Goal: Task Accomplishment & Management: Manage account settings

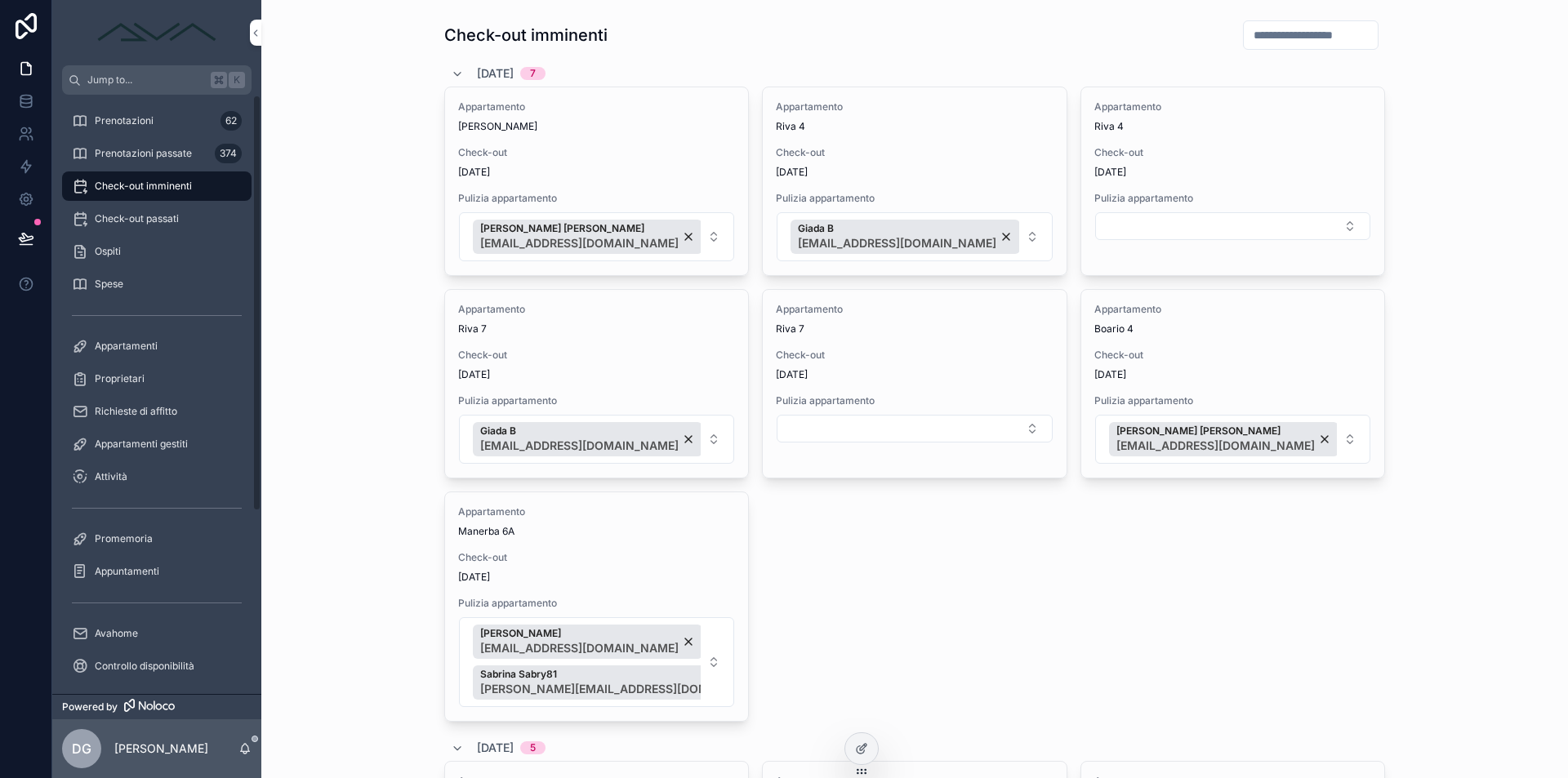
click at [120, 118] on span "Prenotazioni" at bounding box center [124, 120] width 59 height 13
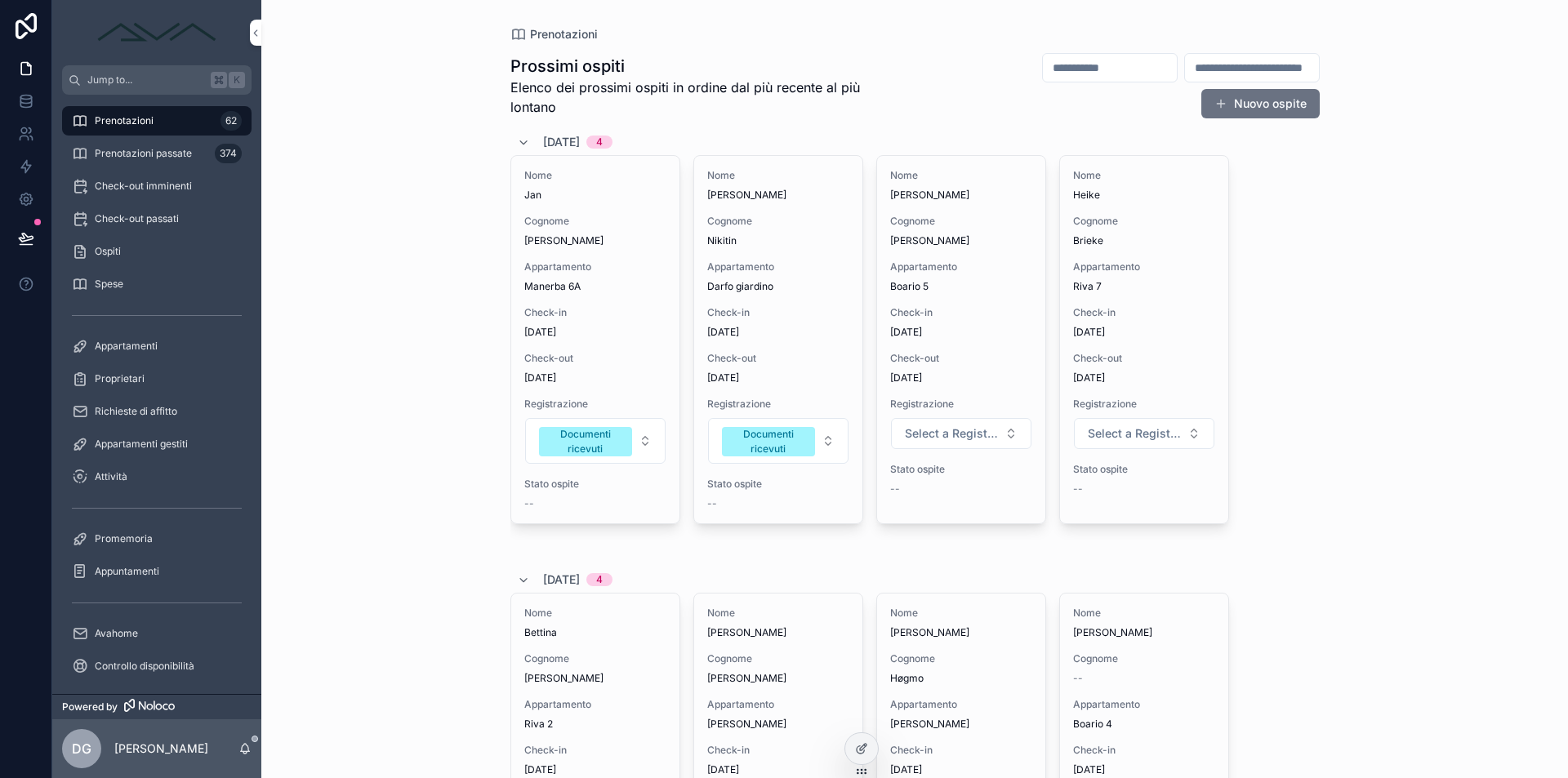
click at [1147, 346] on div "Nome [PERSON_NAME] Brieke Appartamento Riva 7 Check-in [DATE] Check-out [DATE] …" at bounding box center [1144, 339] width 168 height 367
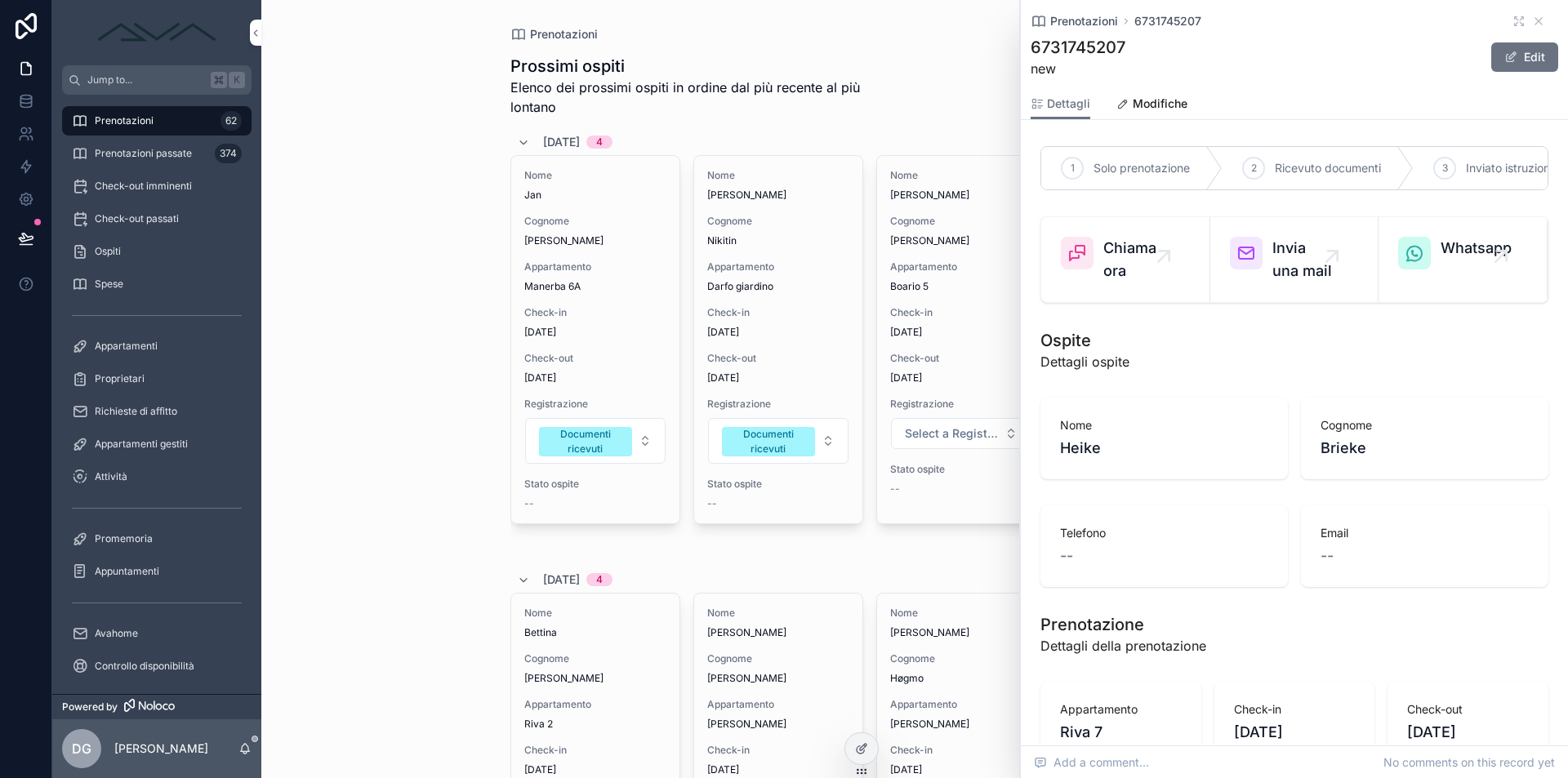
scroll to position [361, 0]
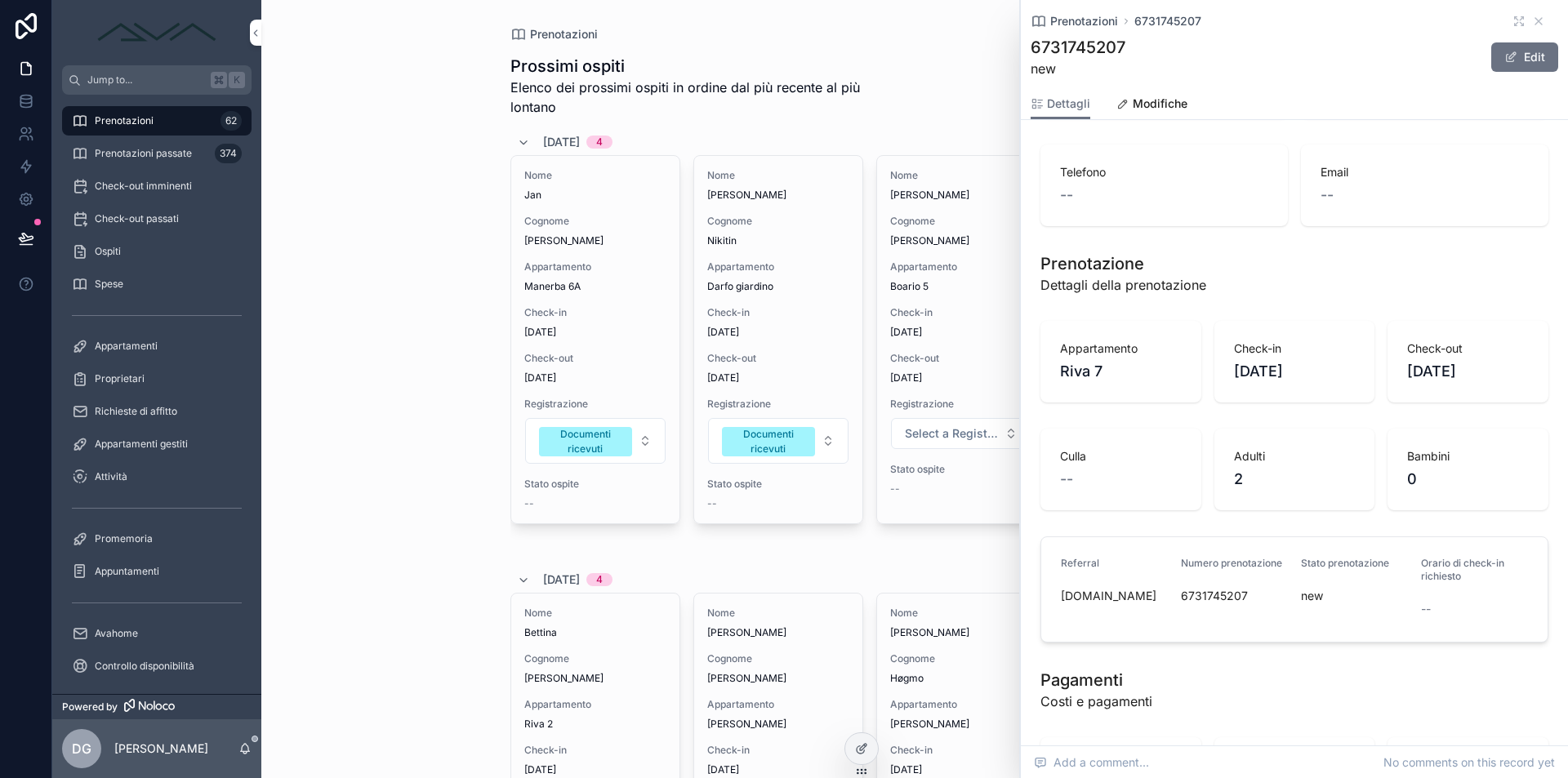
click at [1532, 17] on icon "scrollable content" at bounding box center [1538, 20] width 13 height 13
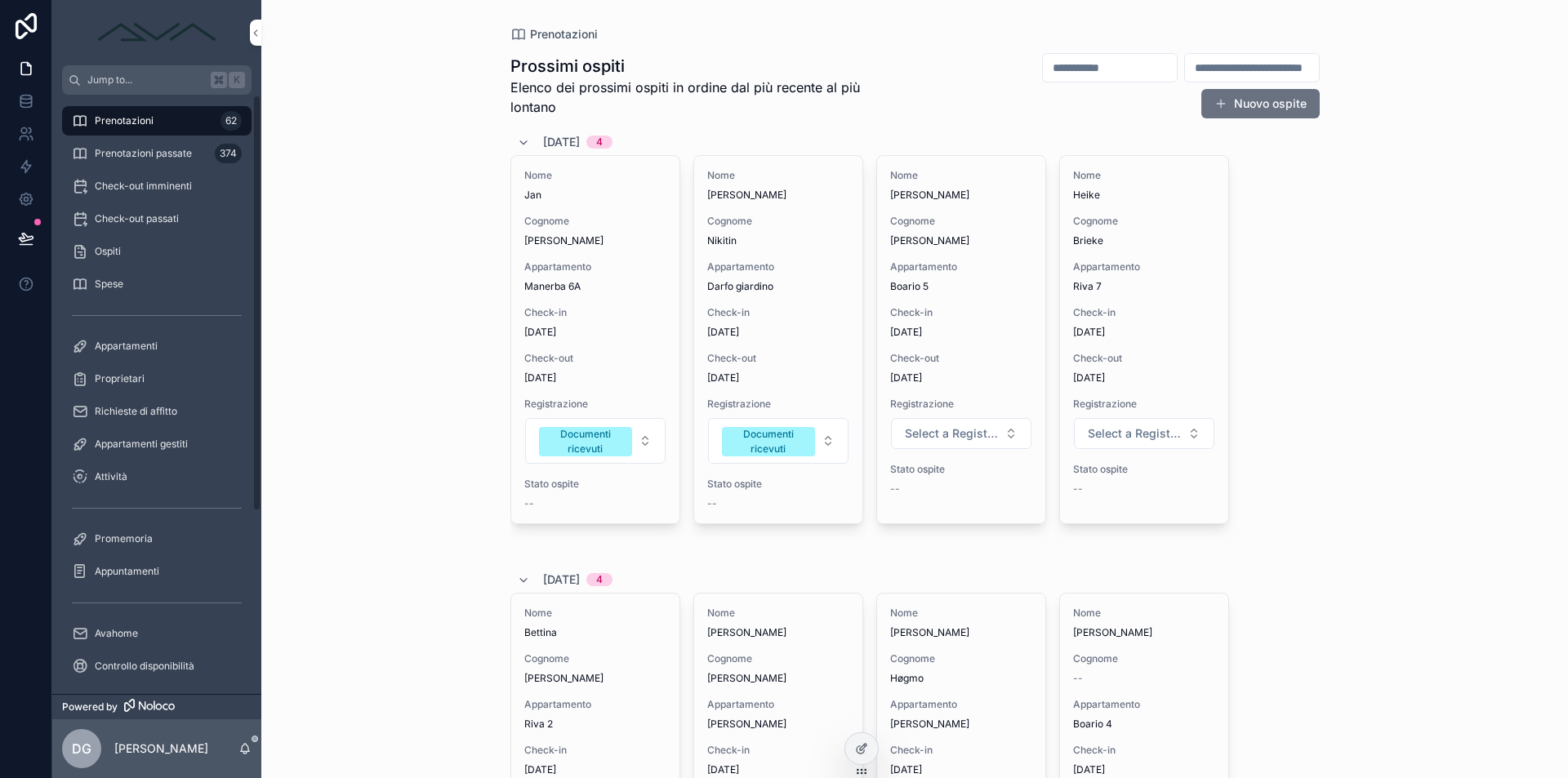
click at [160, 161] on div "Prenotazioni passate 374" at bounding box center [156, 153] width 170 height 26
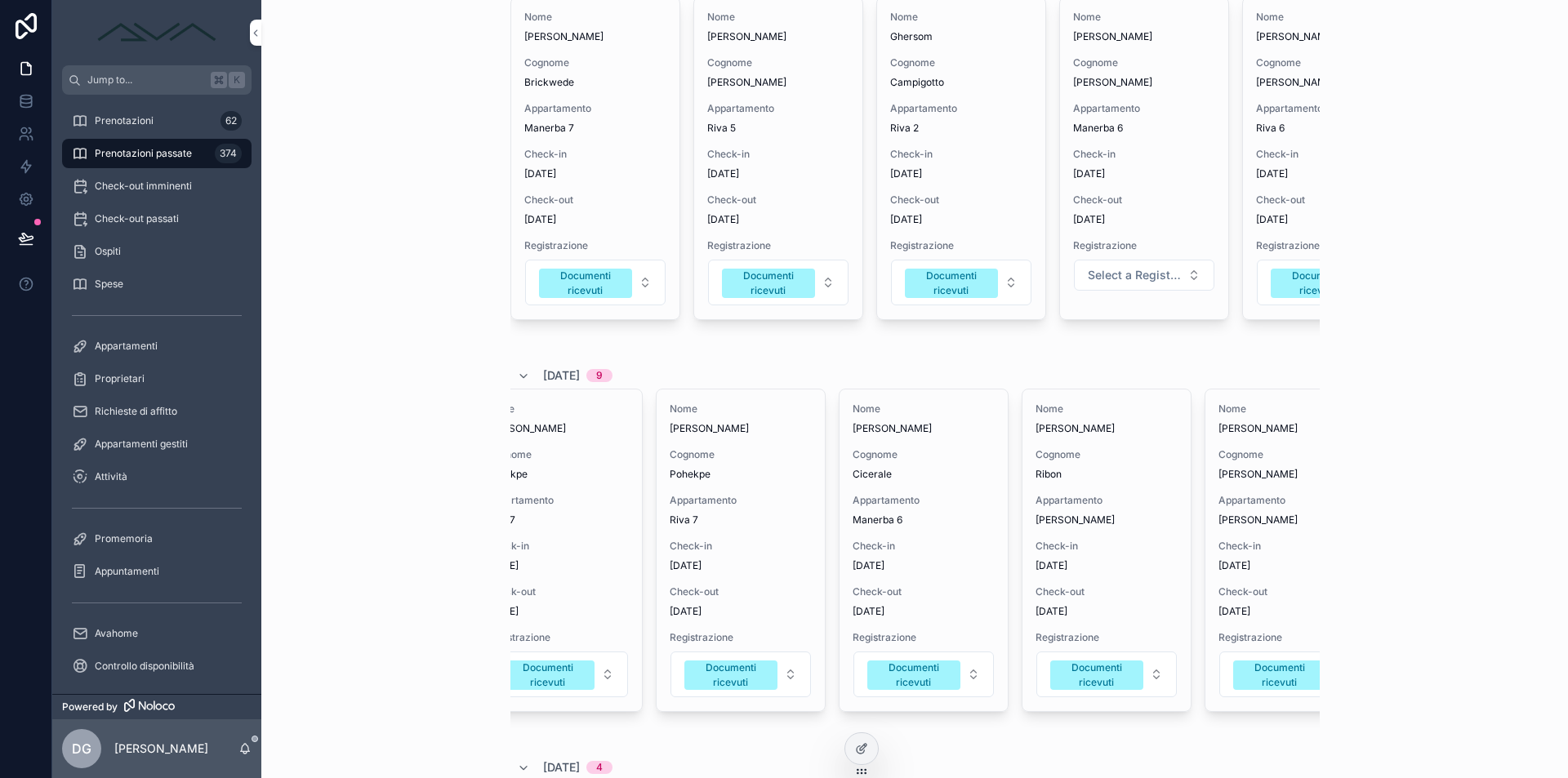
scroll to position [0, 824]
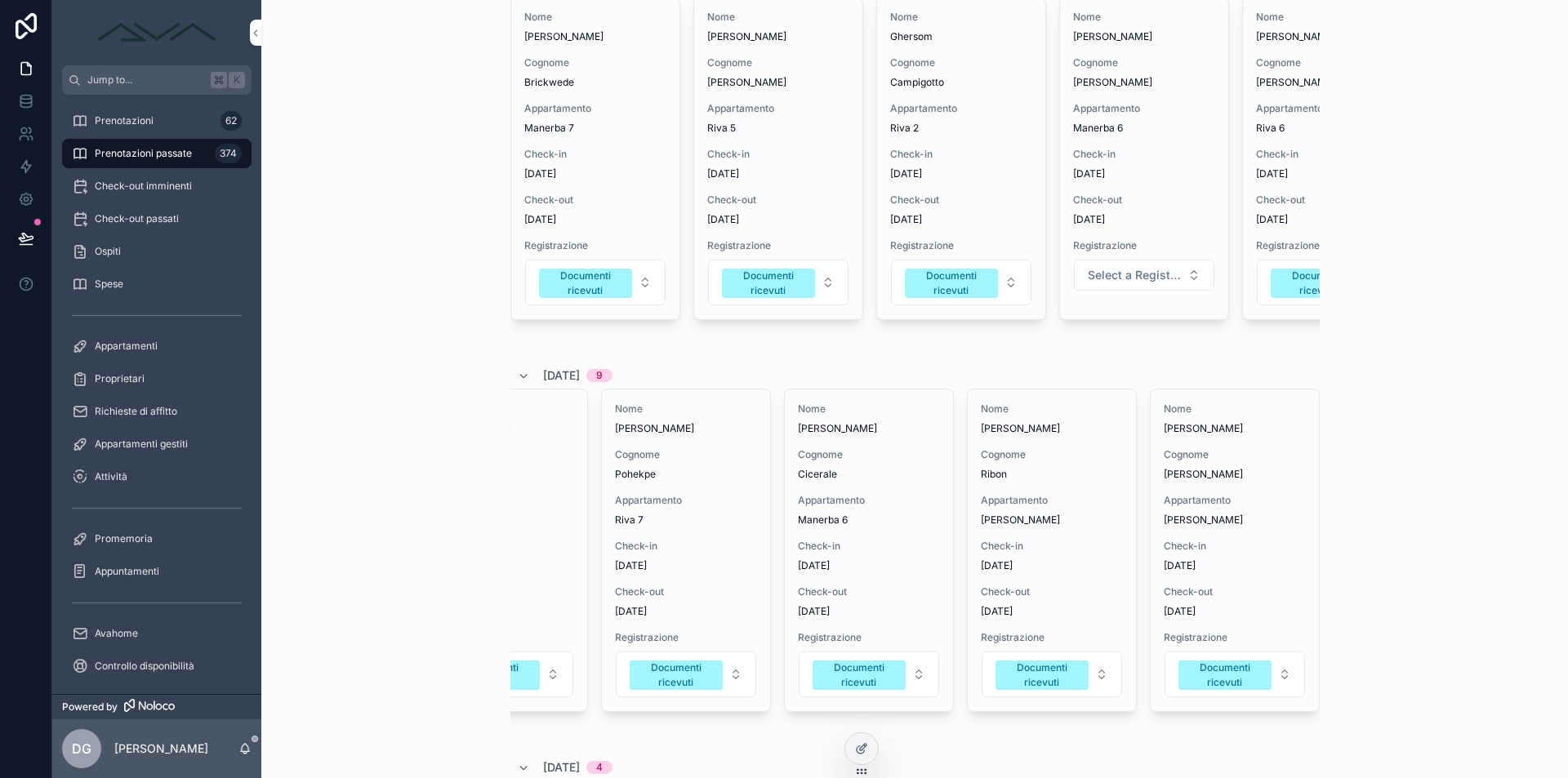
click at [1257, 553] on span "Check-in" at bounding box center [1235, 546] width 142 height 13
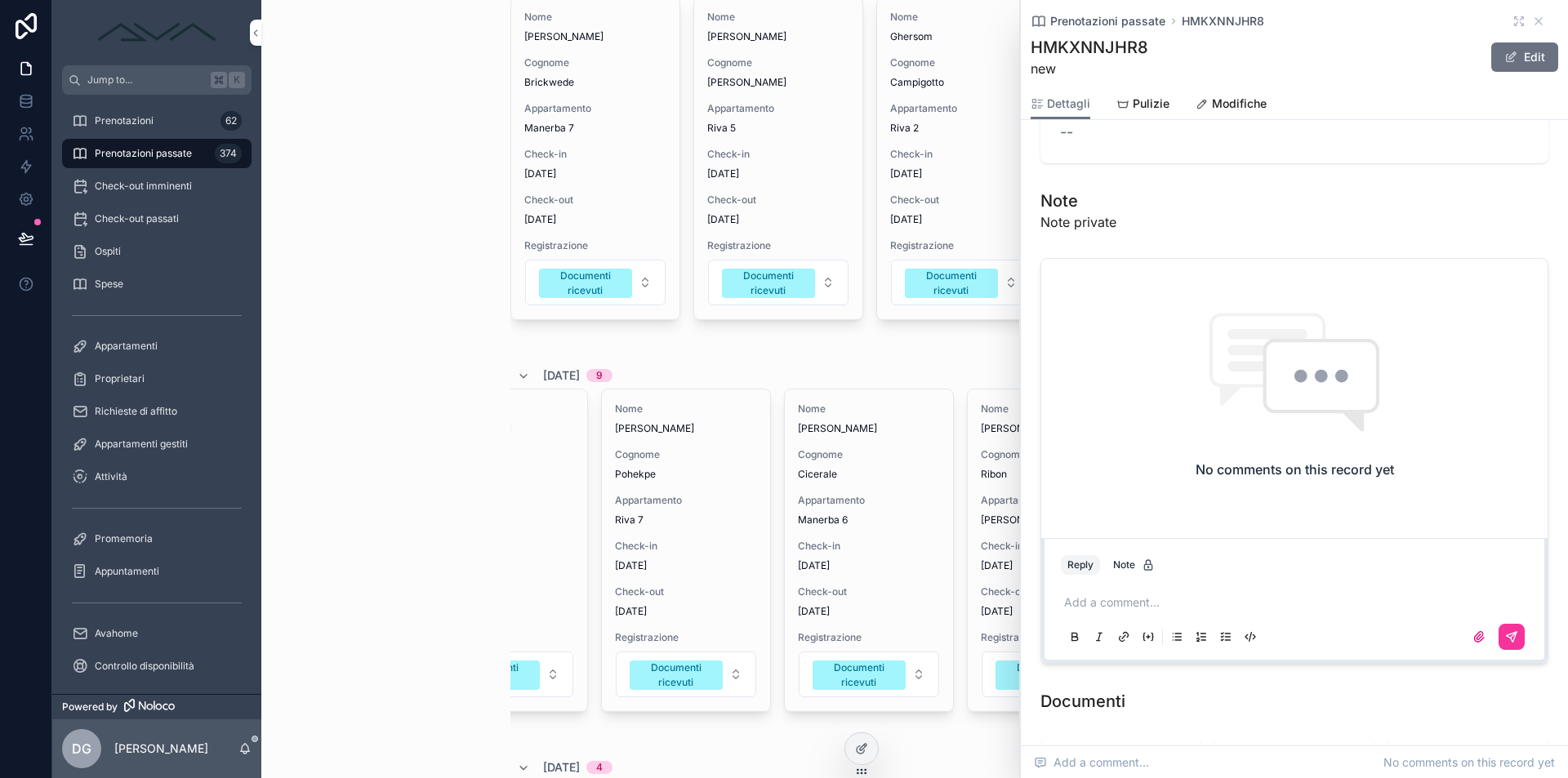
scroll to position [1669, 0]
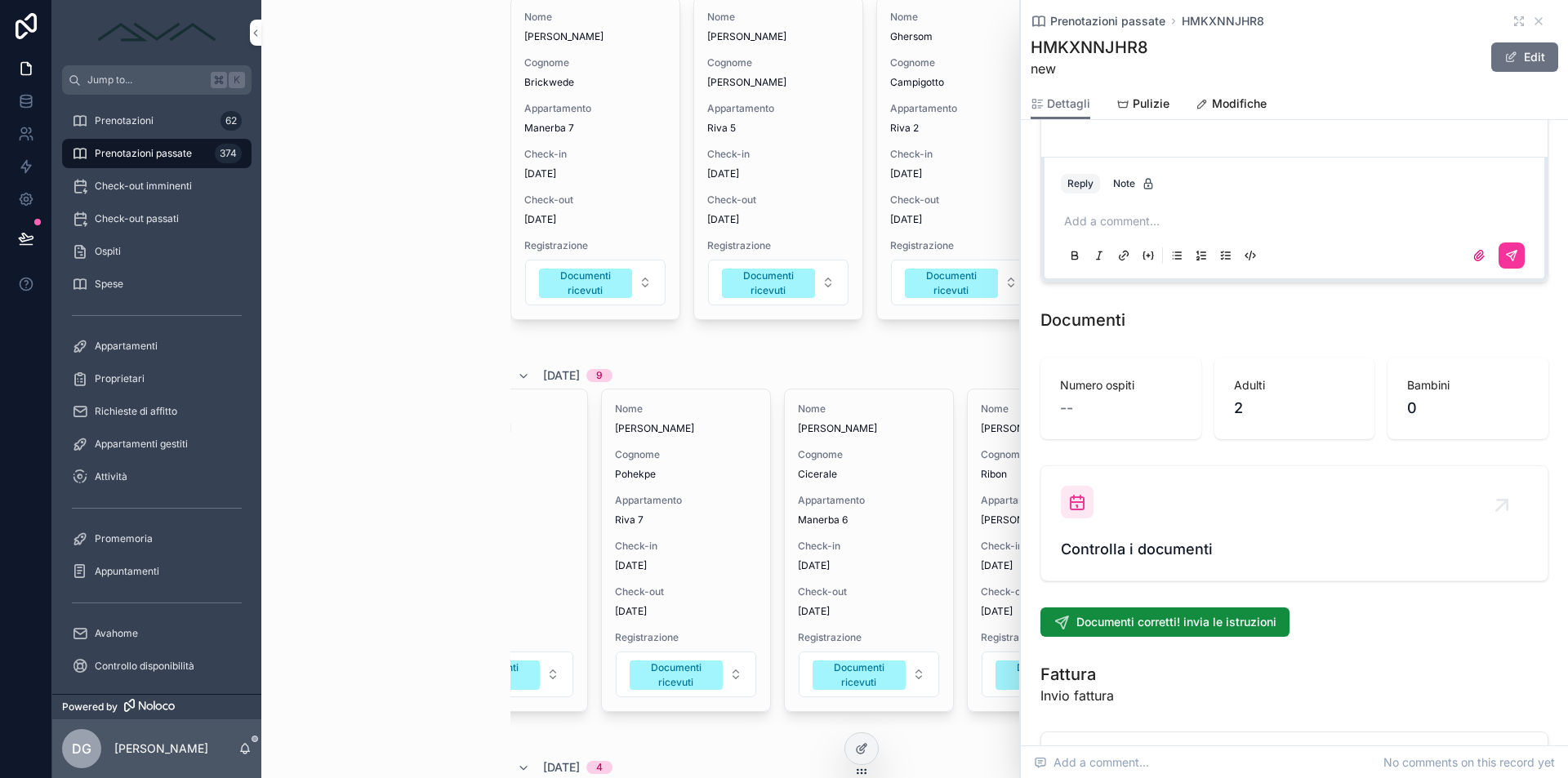
click at [1213, 555] on span "Controlla i documenti" at bounding box center [1295, 549] width 468 height 23
click at [1532, 16] on icon "scrollable content" at bounding box center [1538, 20] width 13 height 13
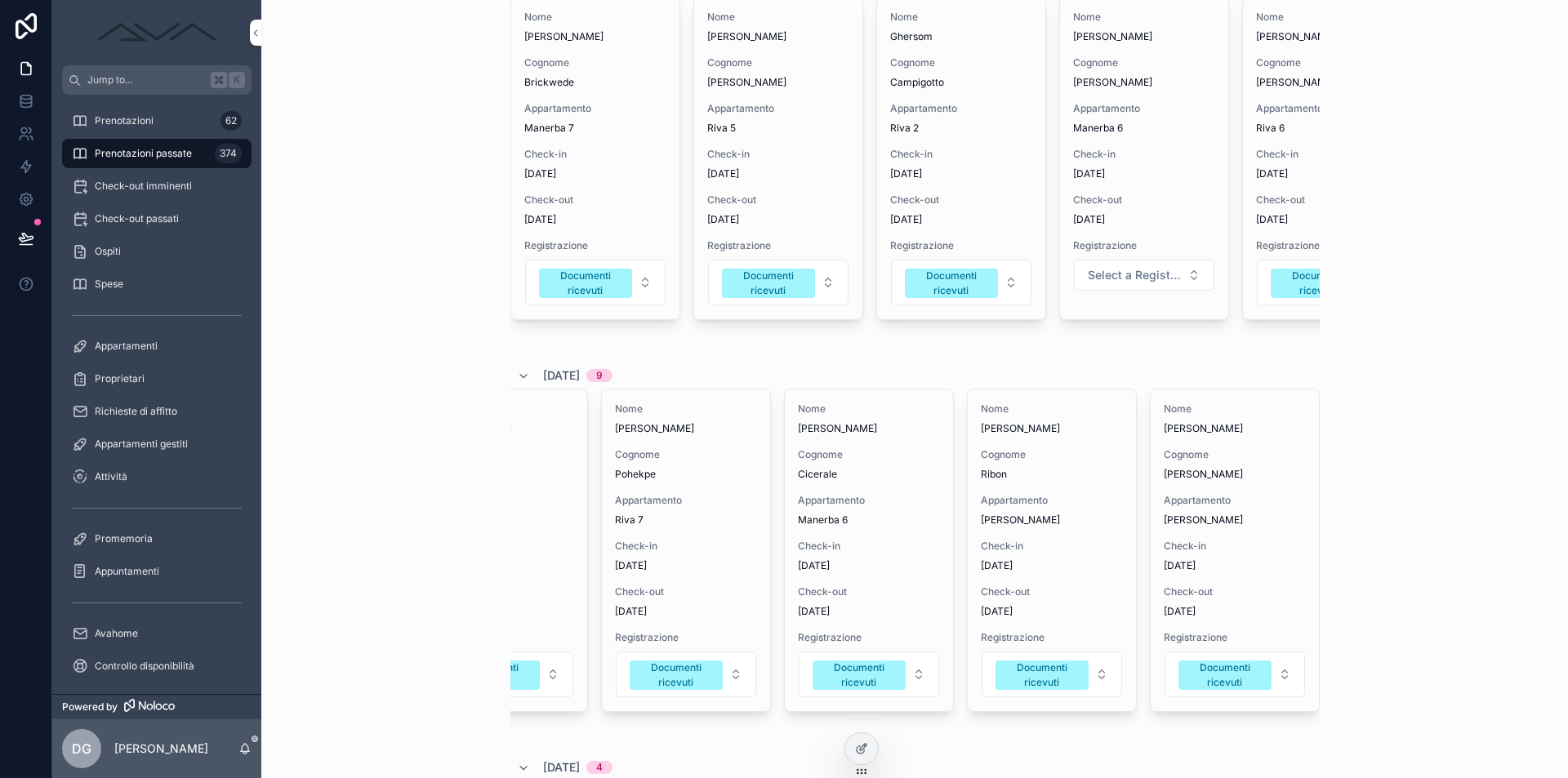
click at [1077, 572] on span "[DATE]" at bounding box center [1052, 565] width 142 height 13
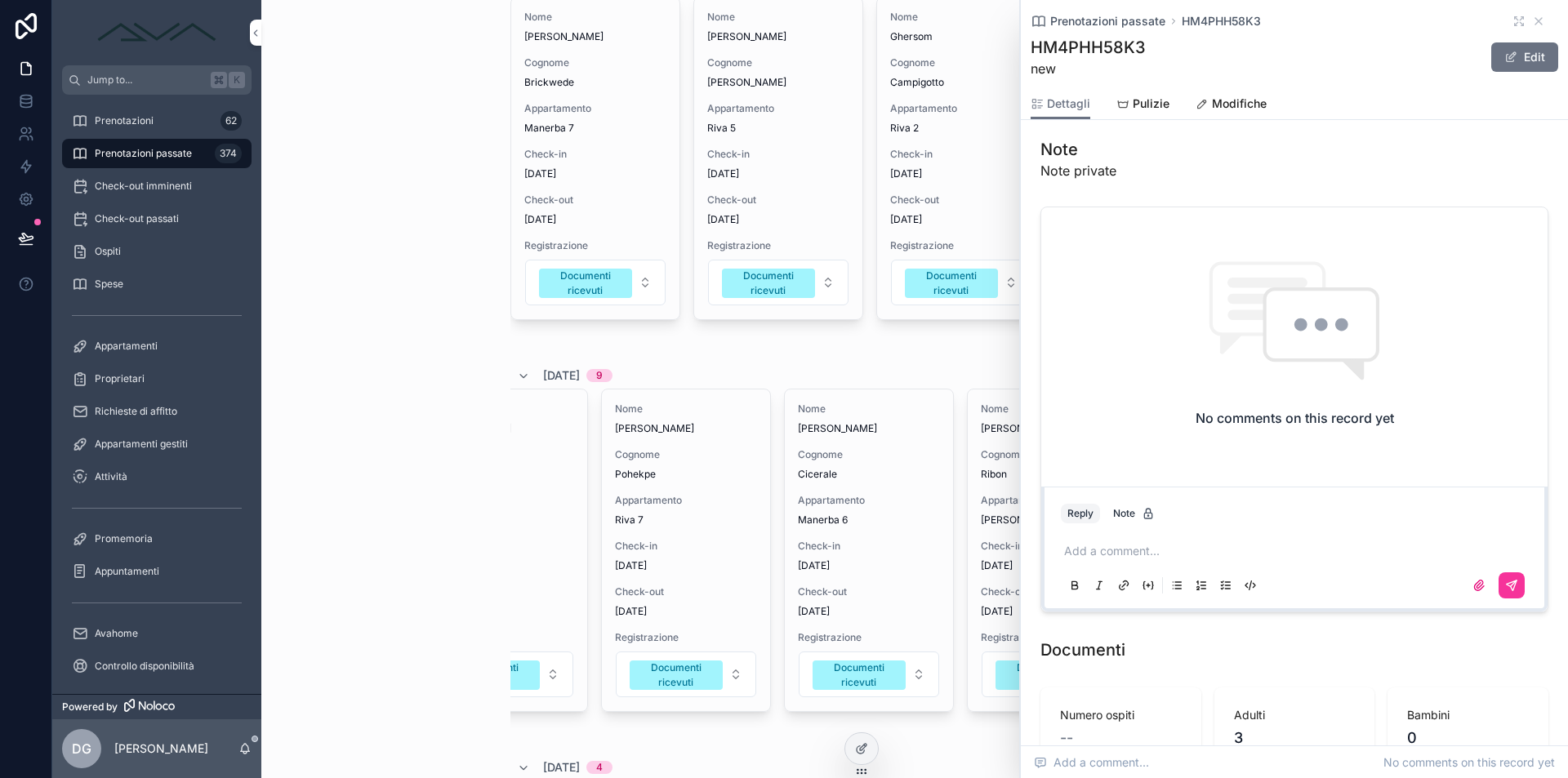
scroll to position [1709, 0]
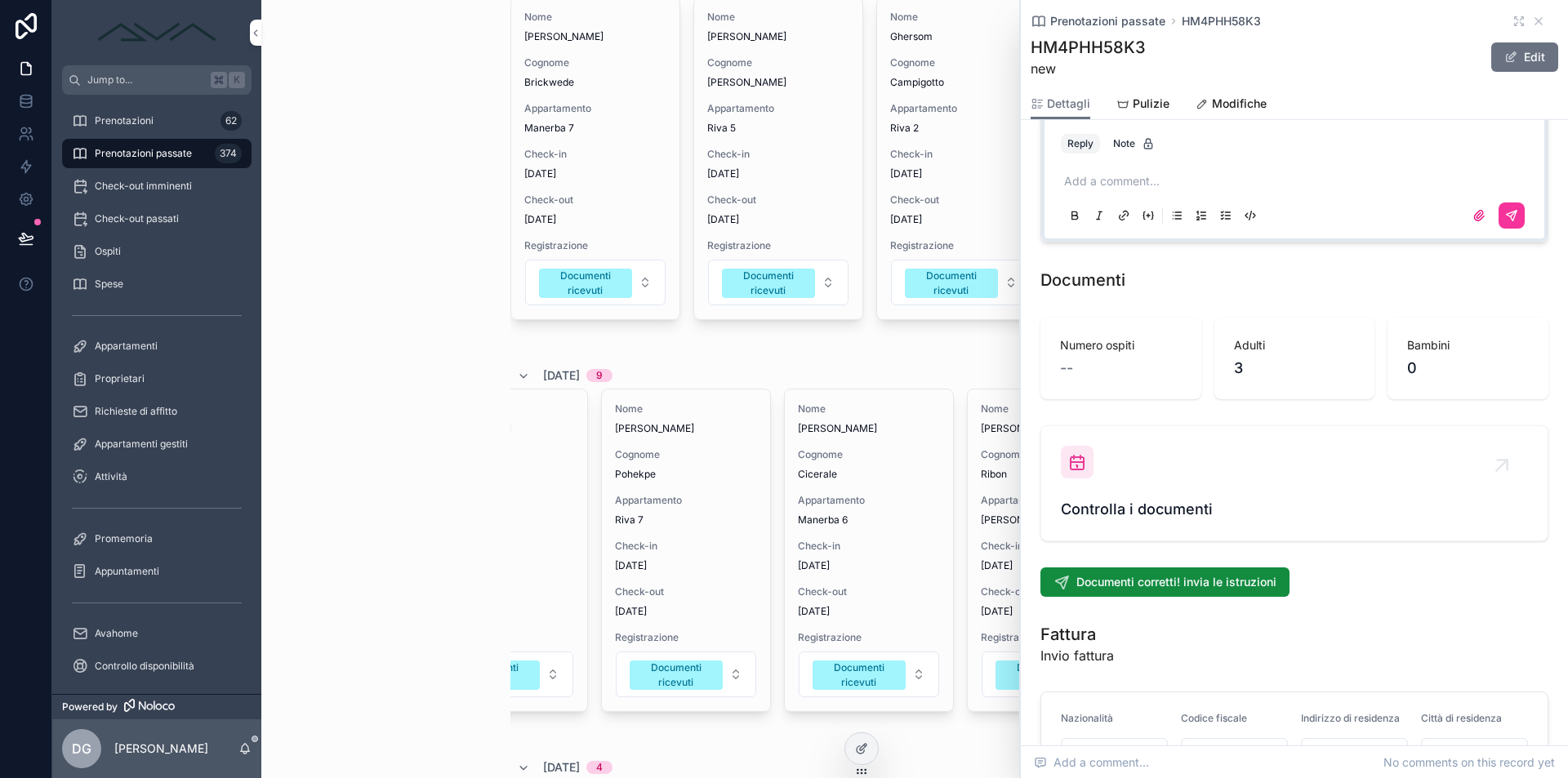
click at [1138, 498] on span "Controlla i documenti" at bounding box center [1295, 509] width 468 height 23
